Goal: Transaction & Acquisition: Book appointment/travel/reservation

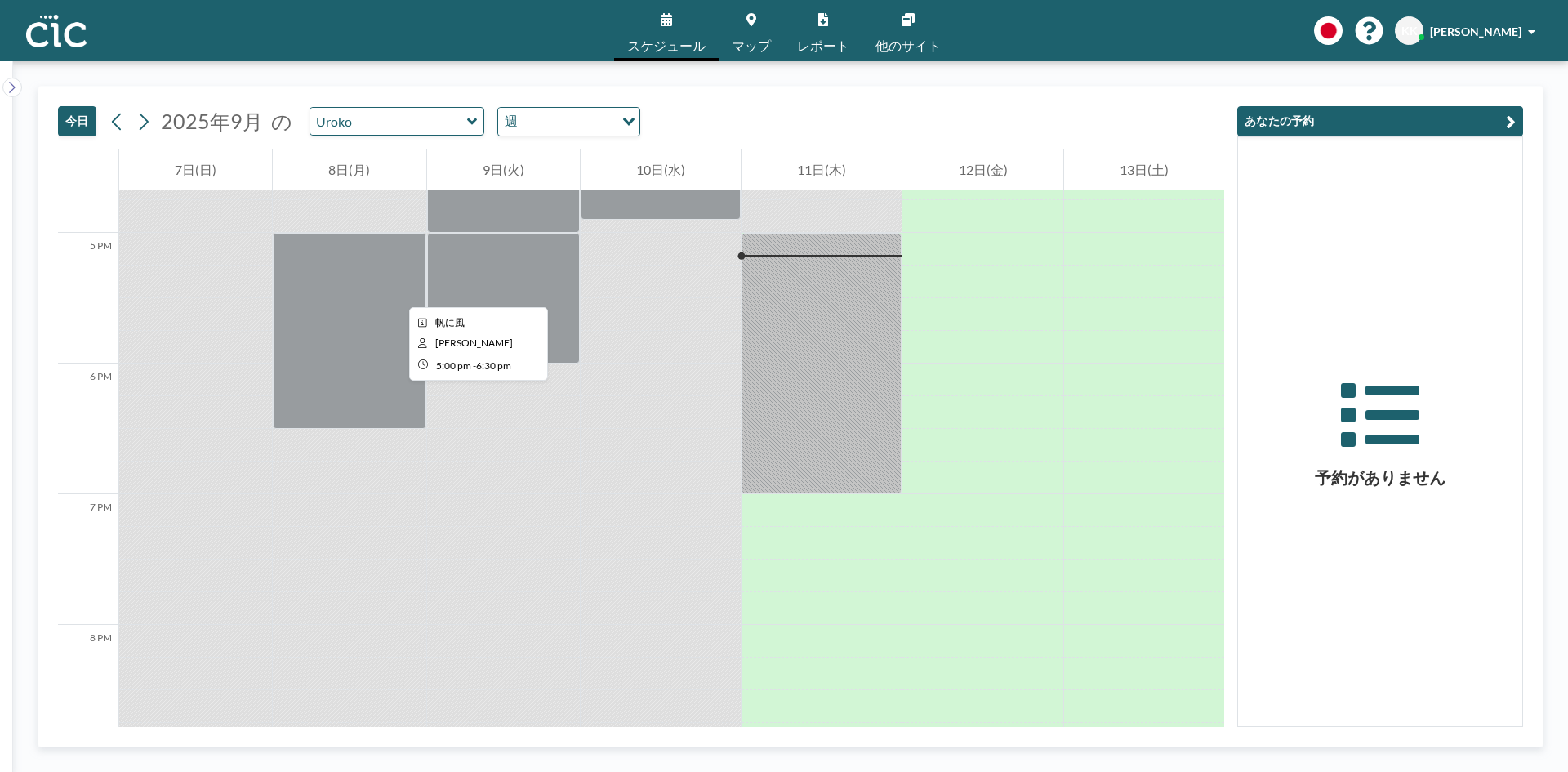
scroll to position [2188, 0]
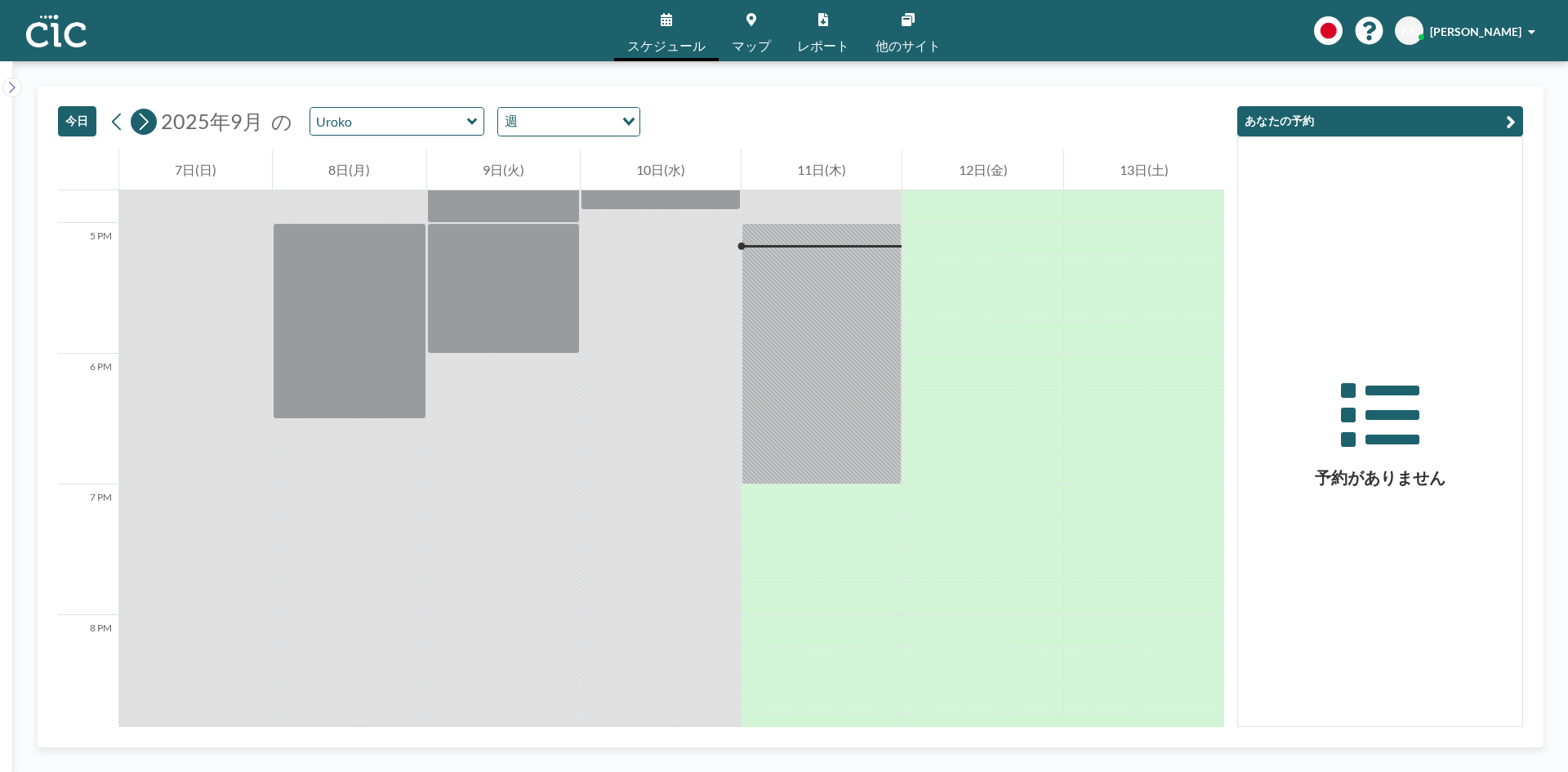
click at [140, 128] on icon at bounding box center [144, 121] width 16 height 24
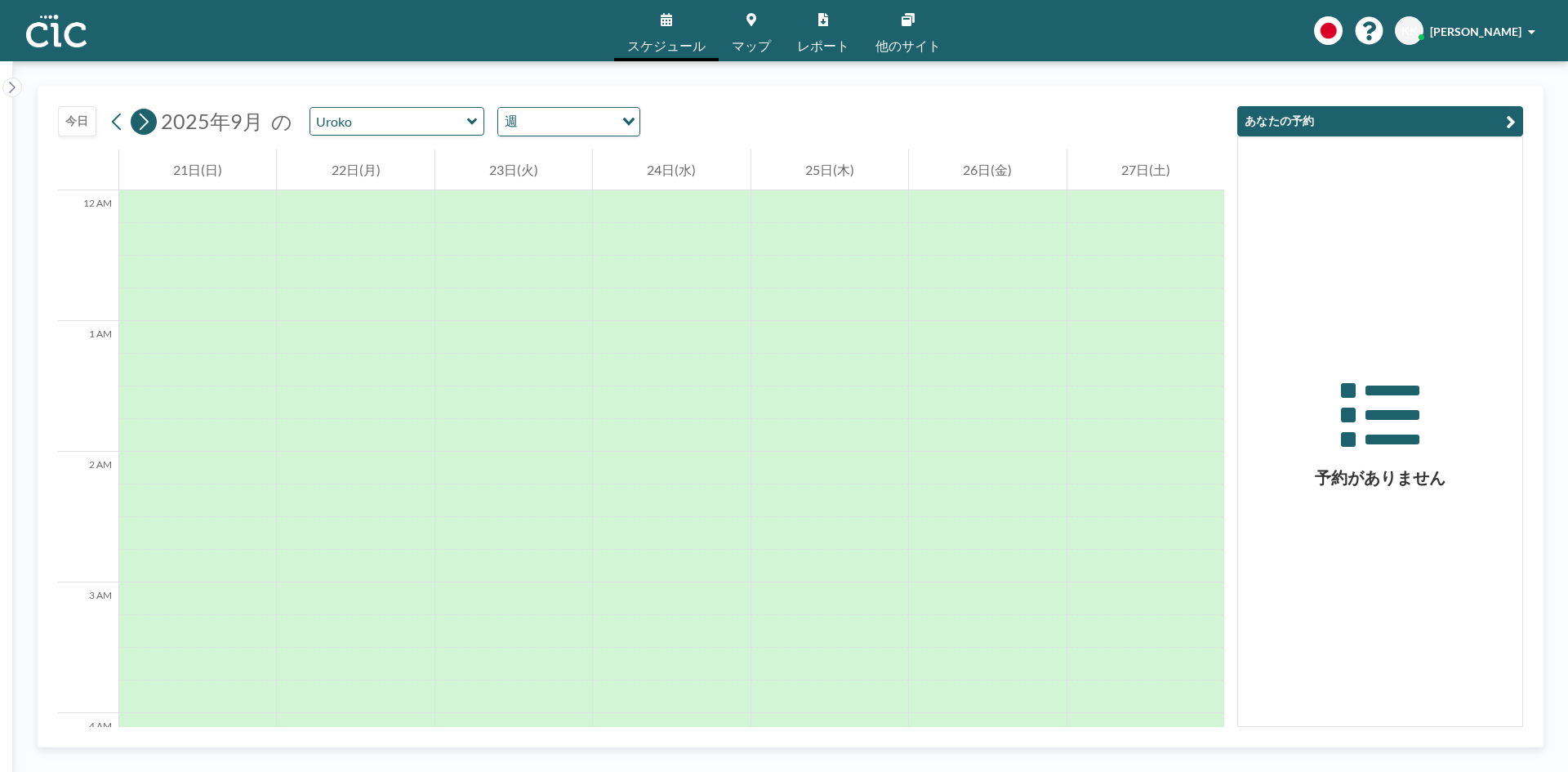
click at [140, 128] on icon at bounding box center [144, 121] width 16 height 24
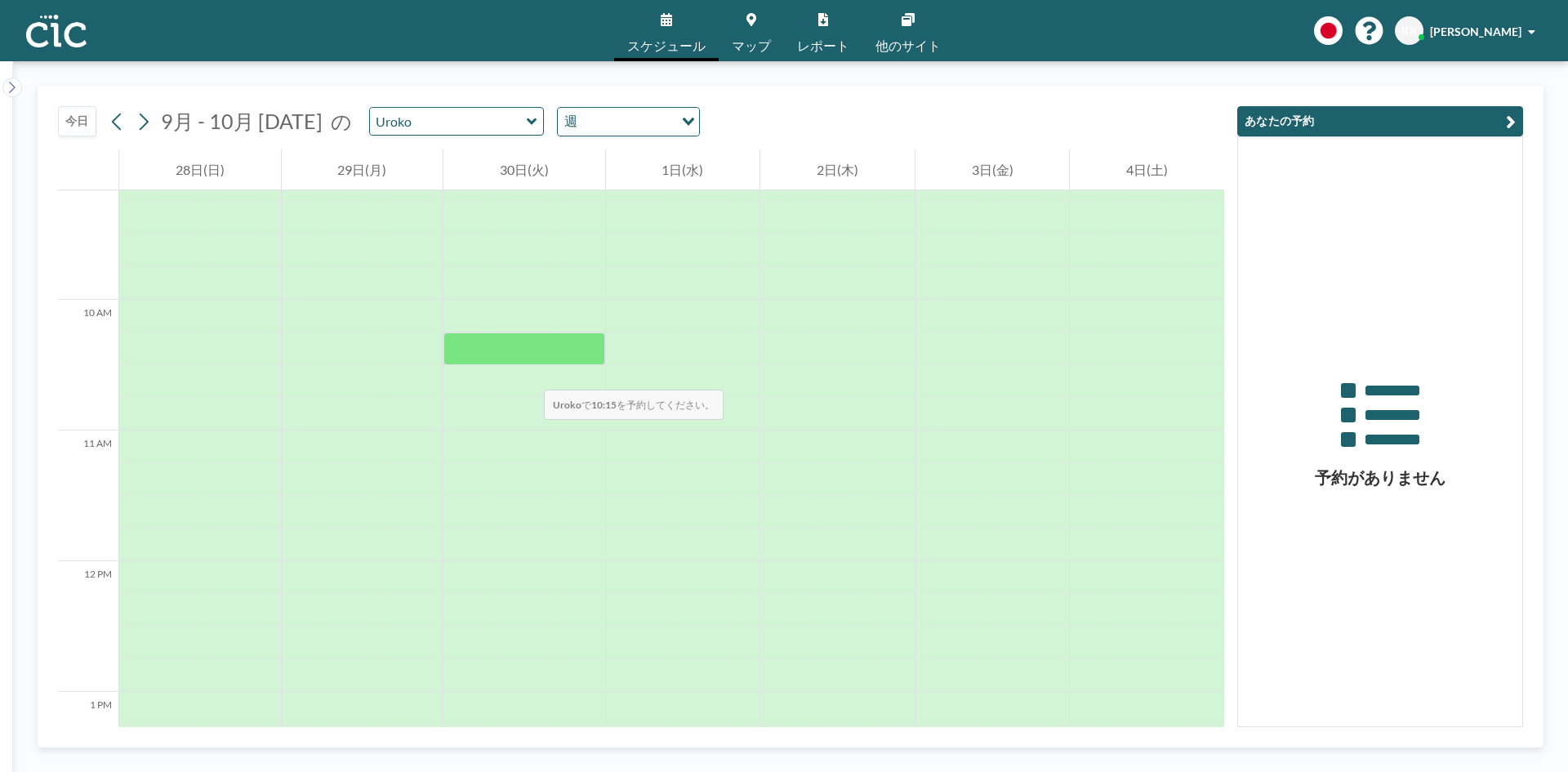
scroll to position [1258, 0]
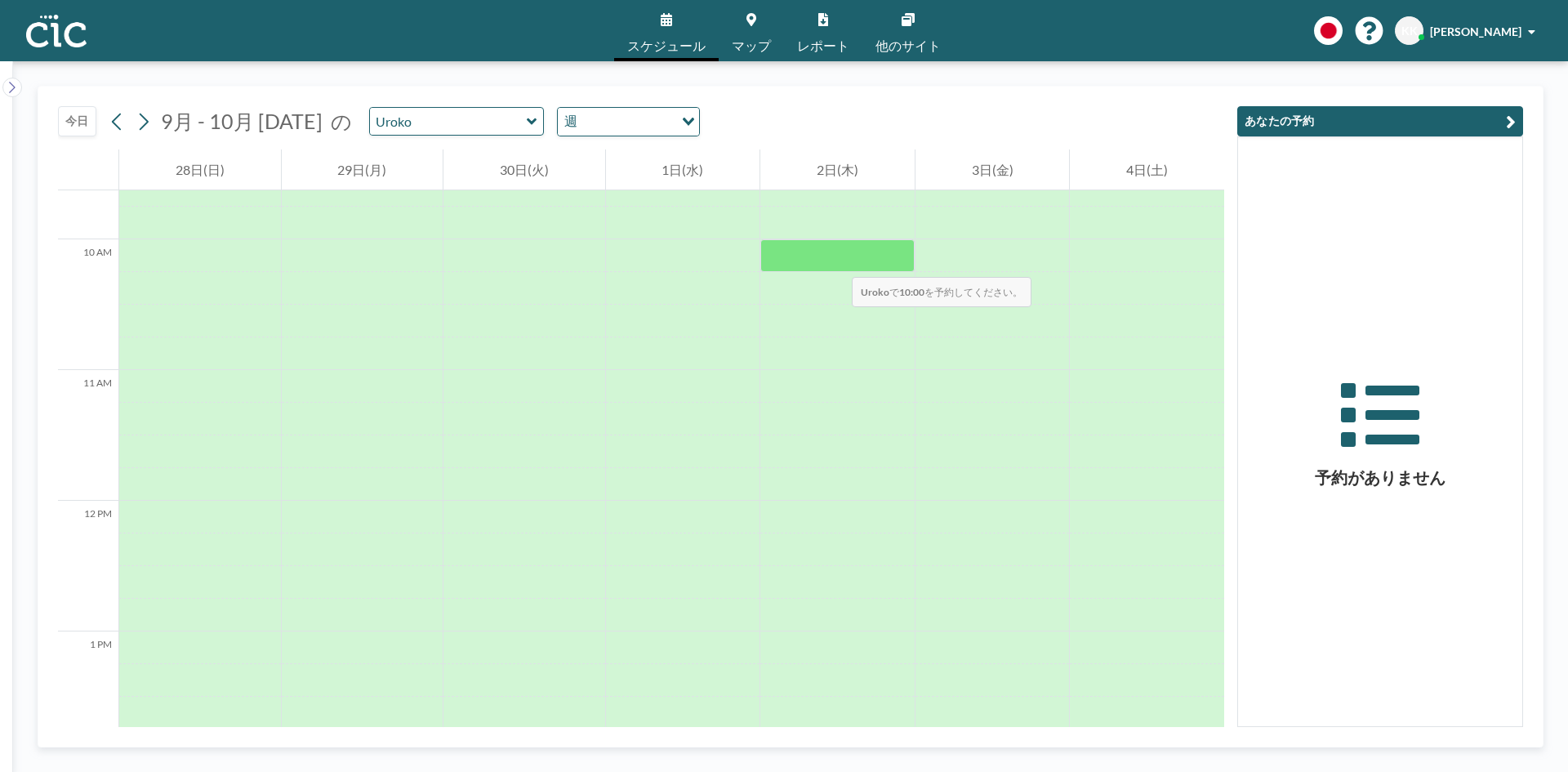
click at [836, 261] on div at bounding box center [838, 255] width 154 height 32
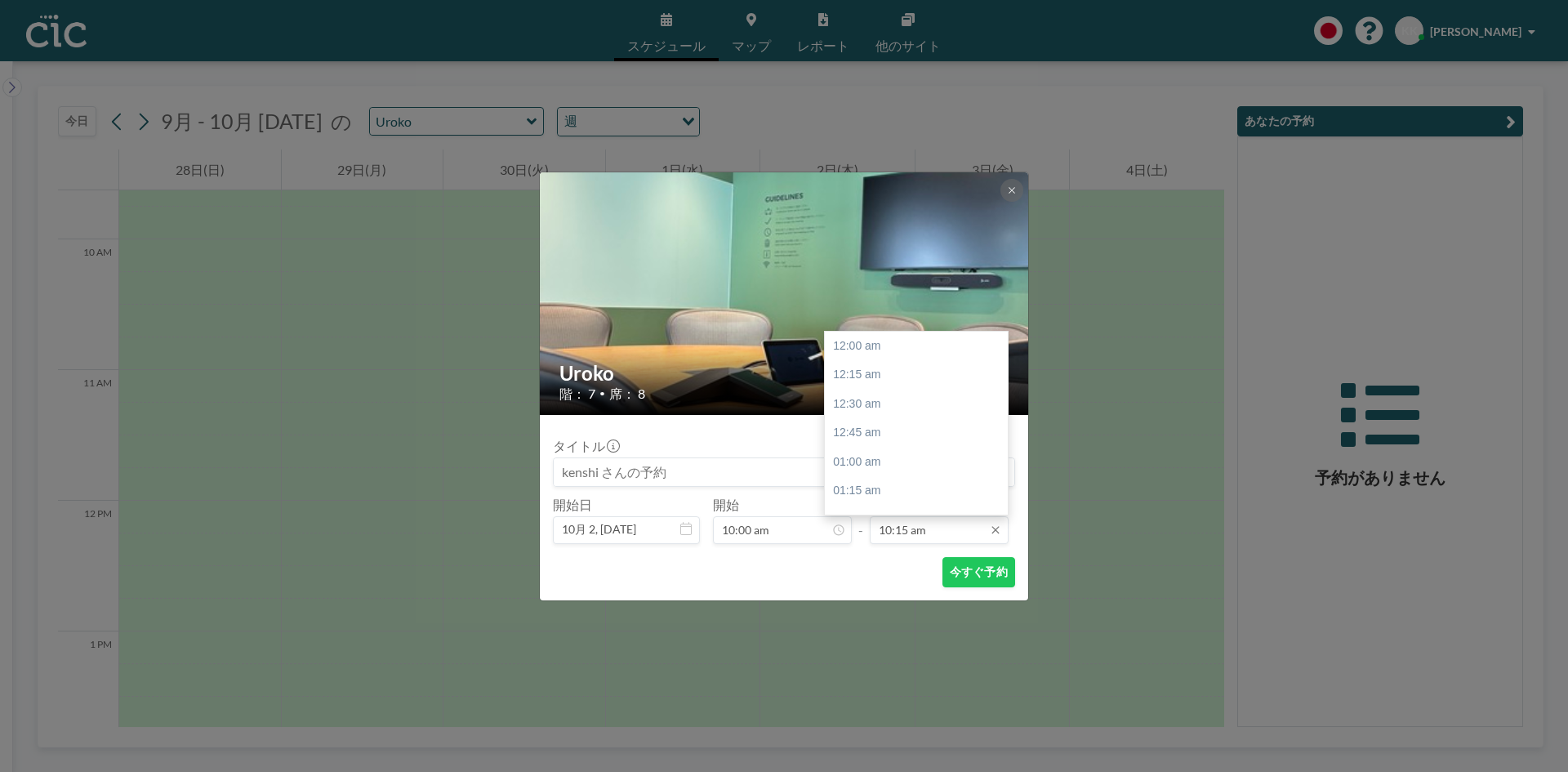
scroll to position [1191, 0]
click at [906, 534] on input "10:15 am" at bounding box center [939, 530] width 139 height 27
click at [849, 487] on div "11:30 am" at bounding box center [921, 492] width 192 height 29
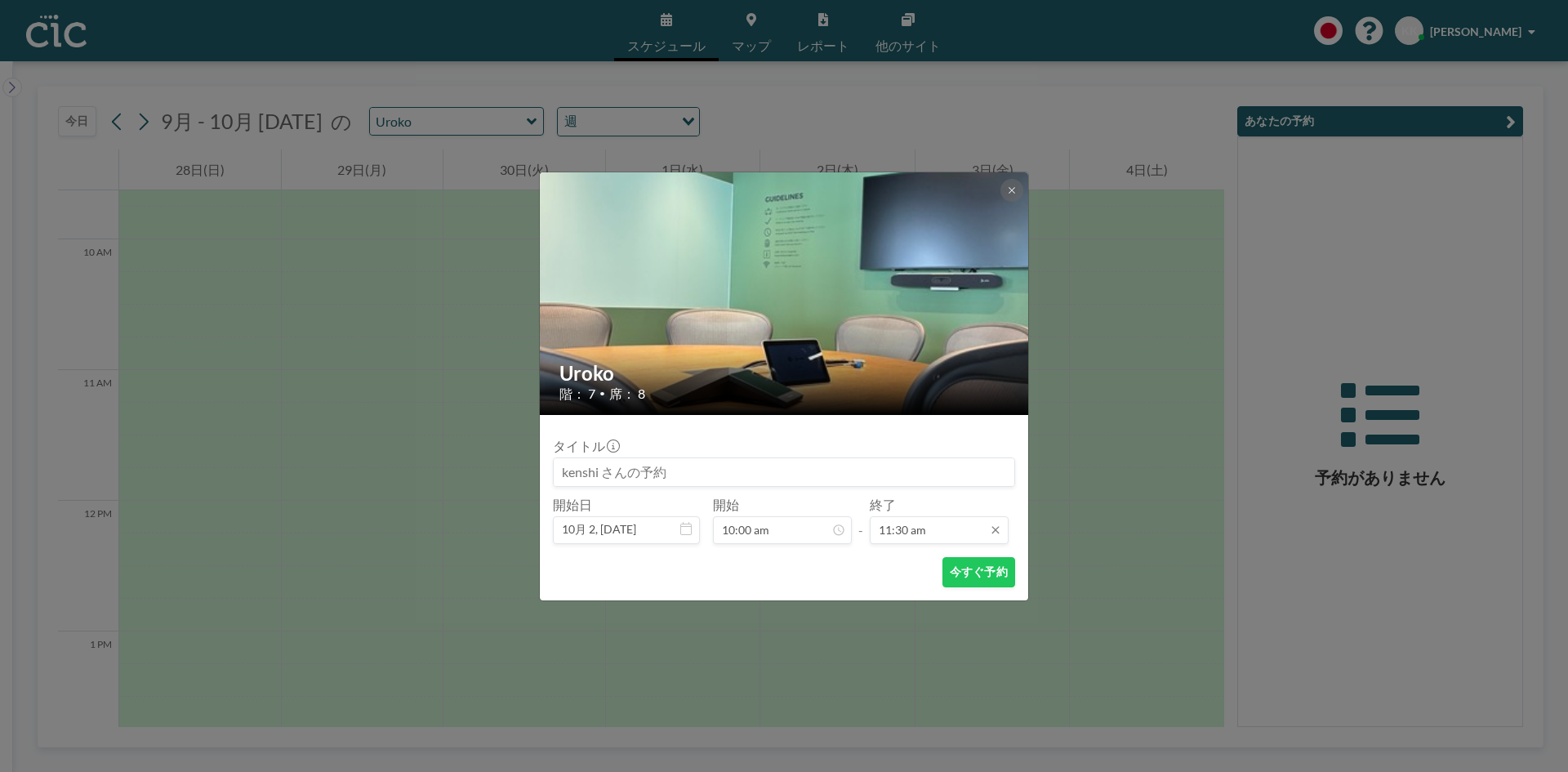
scroll to position [1337, 0]
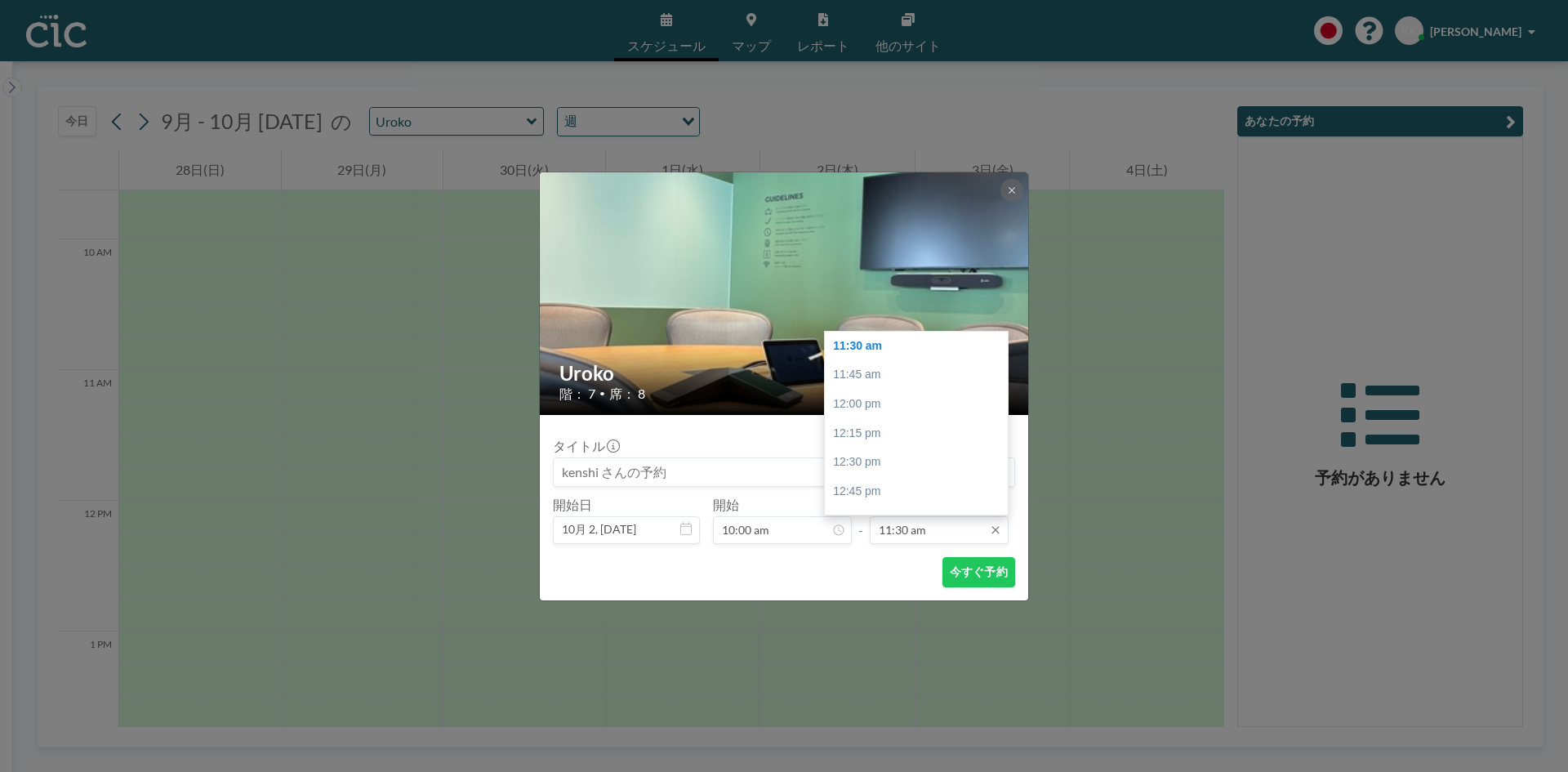
click at [890, 526] on input "11:30 am" at bounding box center [939, 530] width 139 height 27
click at [857, 409] on div "12:00 pm" at bounding box center [921, 405] width 192 height 29
type input "12:00 pm"
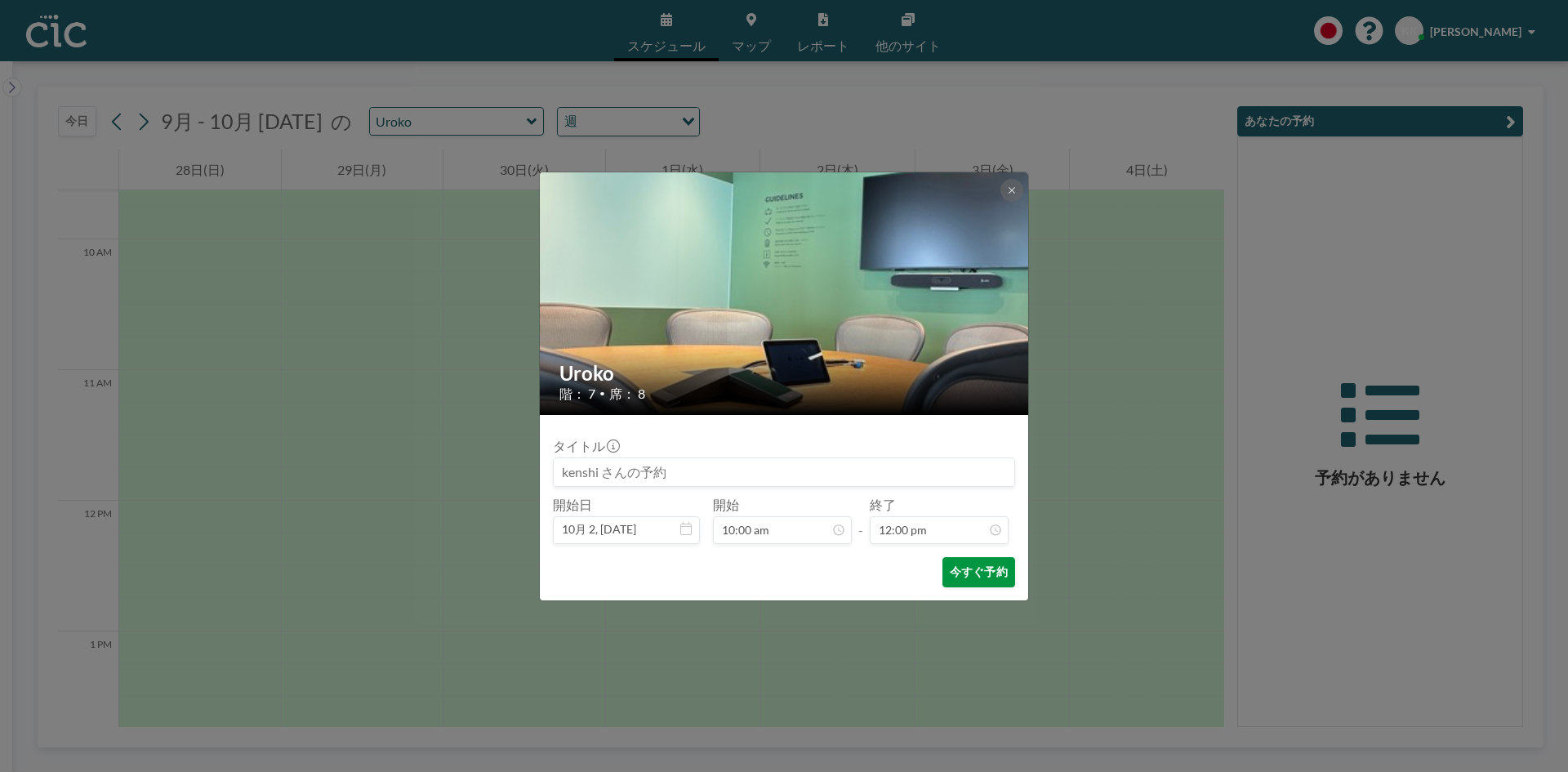
scroll to position [0, 0]
click at [956, 568] on button "今すぐ予約" at bounding box center [979, 572] width 72 height 30
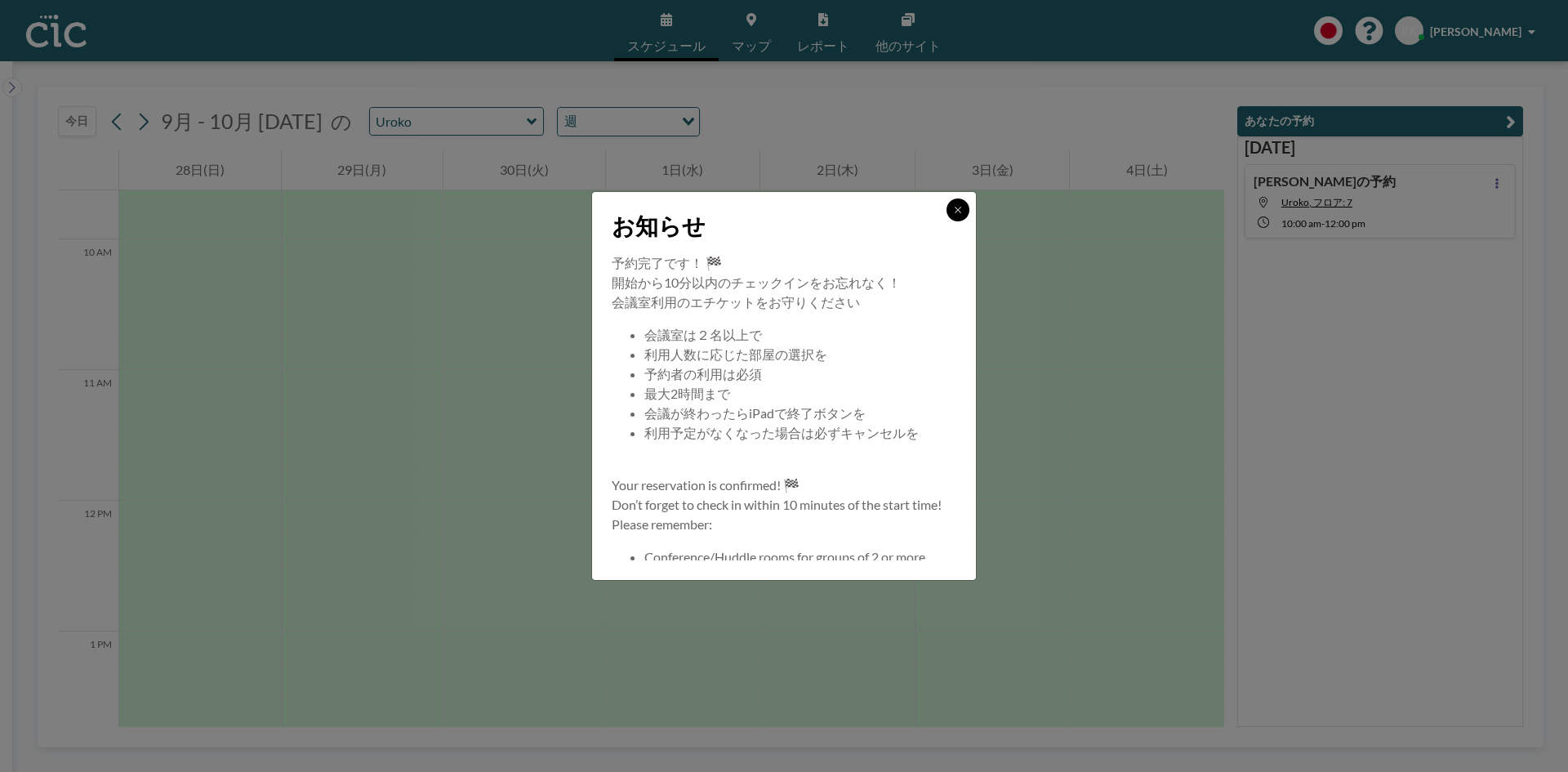
click at [962, 206] on icon at bounding box center [958, 210] width 10 height 10
